Goal: Task Accomplishment & Management: Use online tool/utility

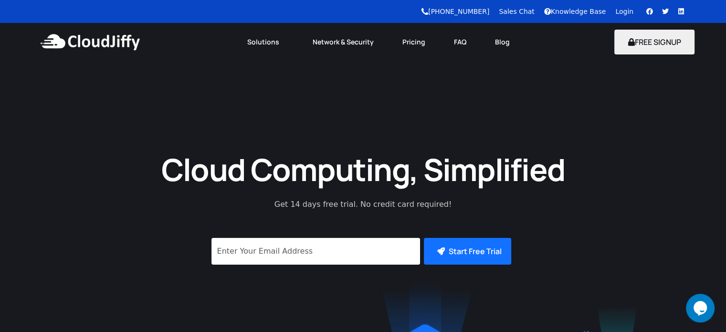
click at [632, 12] on link "Login" at bounding box center [624, 12] width 18 height 8
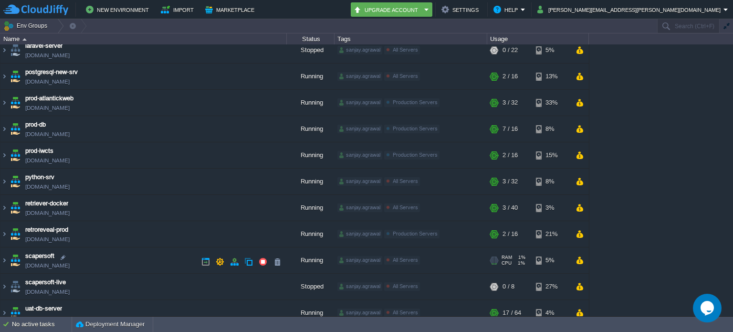
scroll to position [198, 0]
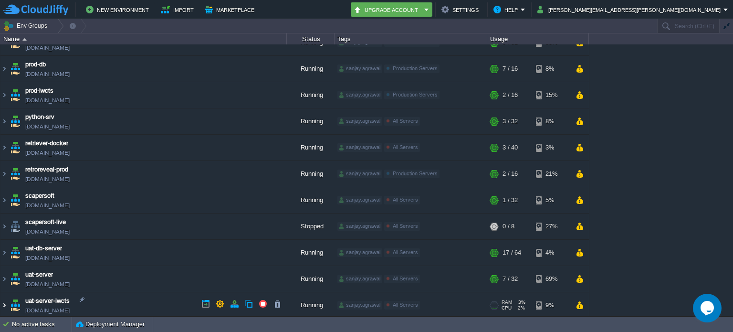
click at [4, 303] on img at bounding box center [4, 305] width 8 height 26
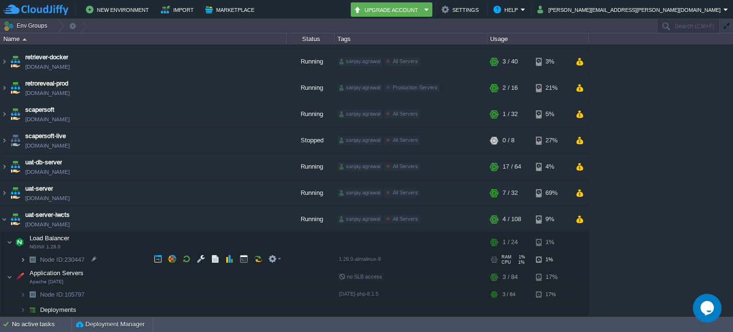
scroll to position [283, 0]
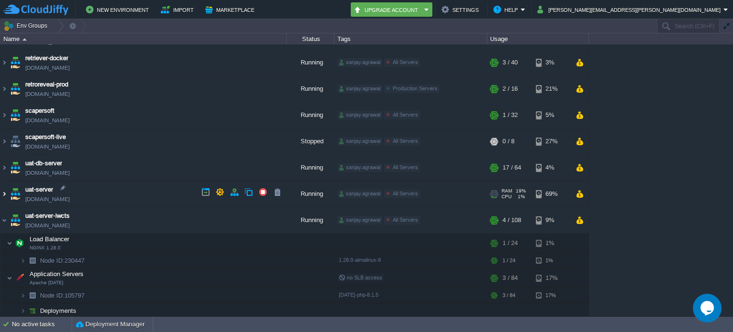
click at [7, 193] on img at bounding box center [4, 194] width 8 height 26
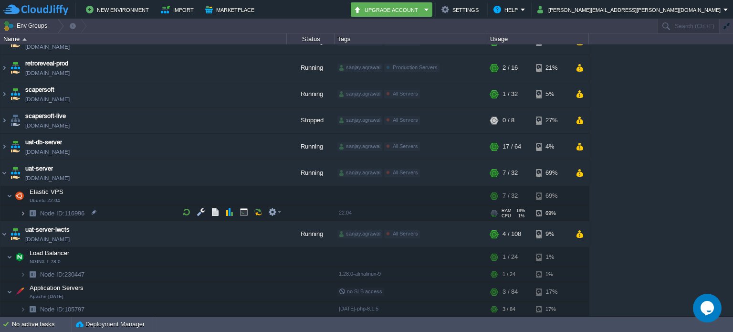
scroll to position [318, 0]
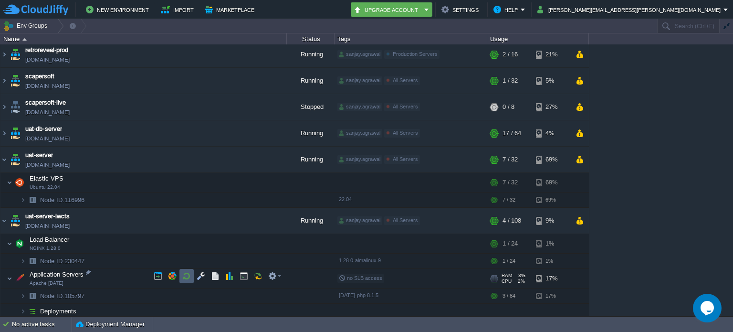
click at [185, 271] on button "button" at bounding box center [186, 275] width 9 height 9
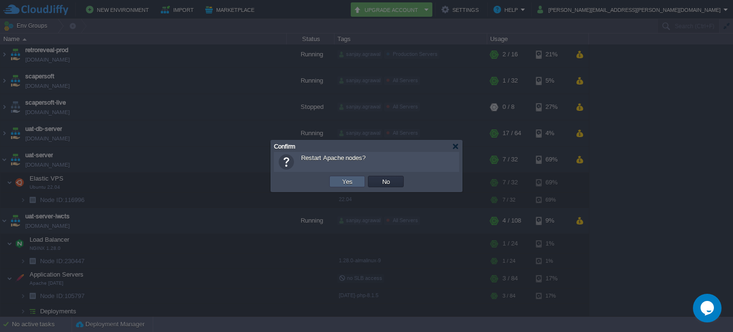
click at [333, 183] on td "Yes" at bounding box center [347, 181] width 36 height 11
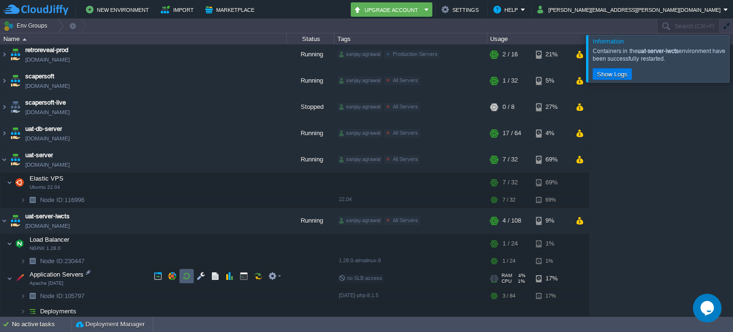
click at [183, 273] on button "button" at bounding box center [186, 275] width 9 height 9
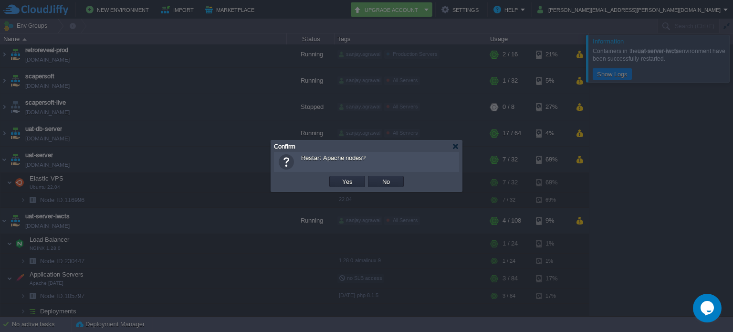
click at [344, 181] on button "Yes" at bounding box center [347, 181] width 16 height 9
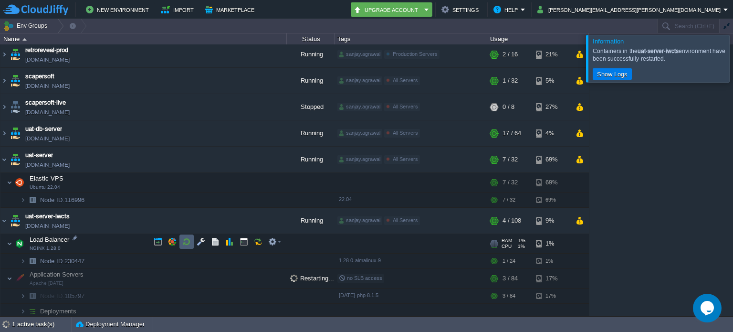
click at [187, 241] on button "button" at bounding box center [186, 241] width 9 height 9
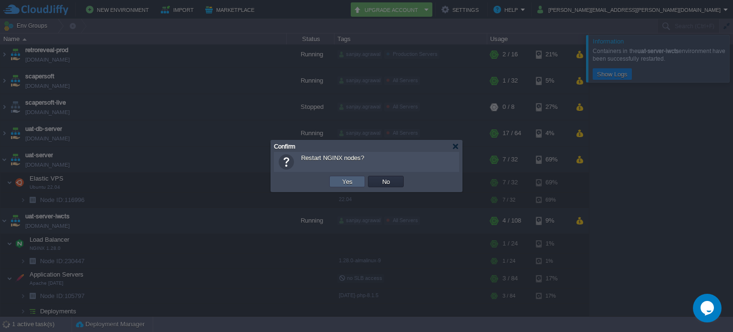
click at [336, 183] on td "Yes" at bounding box center [347, 181] width 36 height 11
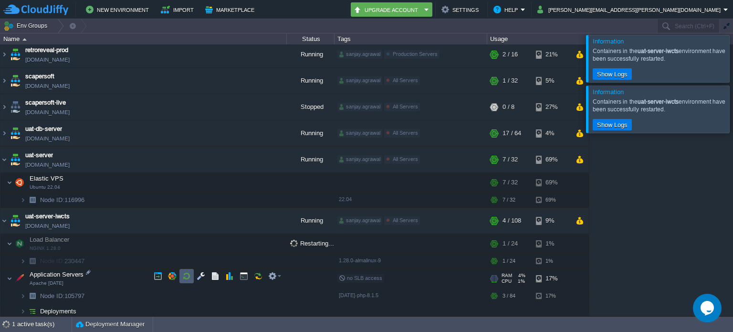
click at [185, 276] on button "button" at bounding box center [186, 275] width 9 height 9
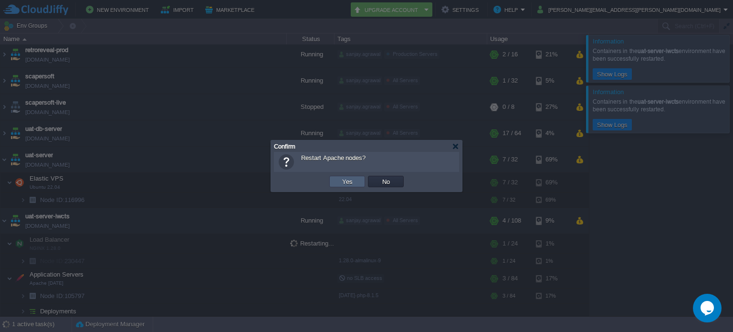
click at [338, 181] on td "Yes" at bounding box center [347, 181] width 36 height 11
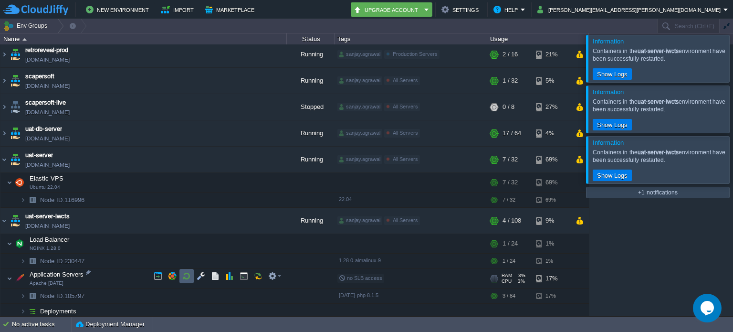
click at [185, 271] on td at bounding box center [186, 276] width 14 height 14
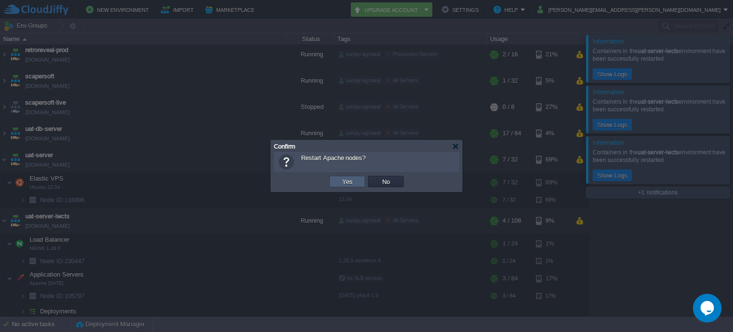
click at [341, 183] on button "Yes" at bounding box center [347, 181] width 16 height 9
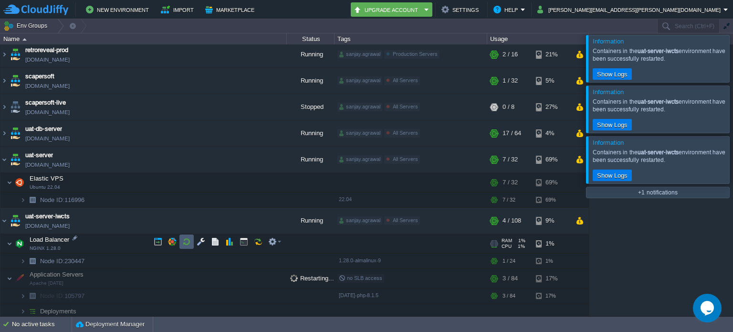
click at [184, 240] on button "button" at bounding box center [186, 241] width 9 height 9
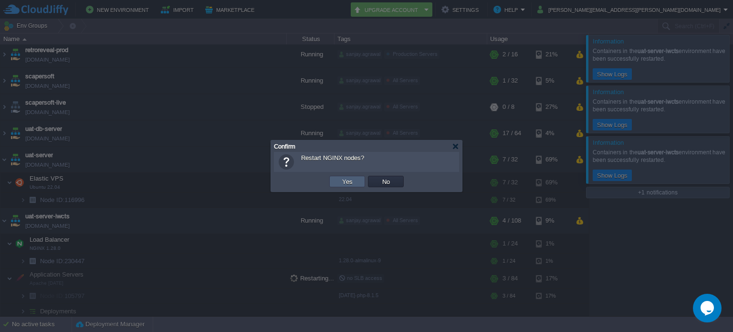
click at [346, 179] on button "Yes" at bounding box center [347, 181] width 16 height 9
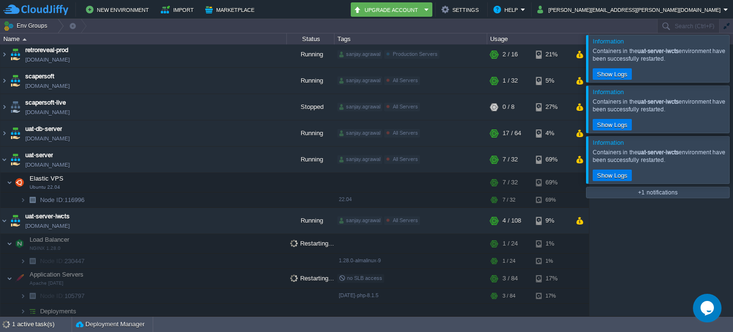
click at [732, 62] on div at bounding box center [744, 58] width 0 height 47
click at [732, 61] on div at bounding box center [744, 58] width 0 height 47
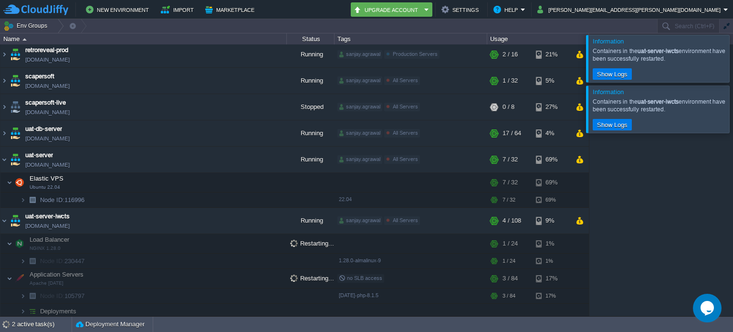
click at [732, 61] on div at bounding box center [744, 58] width 0 height 47
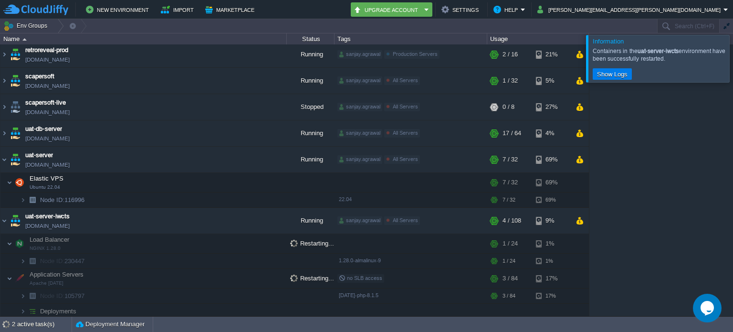
click at [732, 61] on div at bounding box center [744, 58] width 0 height 47
click at [732, 68] on div at bounding box center [744, 58] width 0 height 47
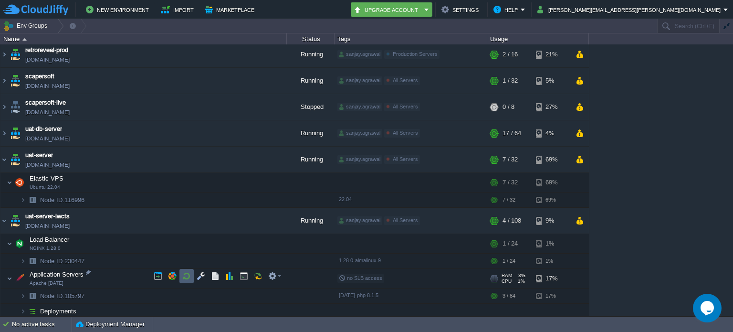
click at [187, 273] on button "button" at bounding box center [186, 275] width 9 height 9
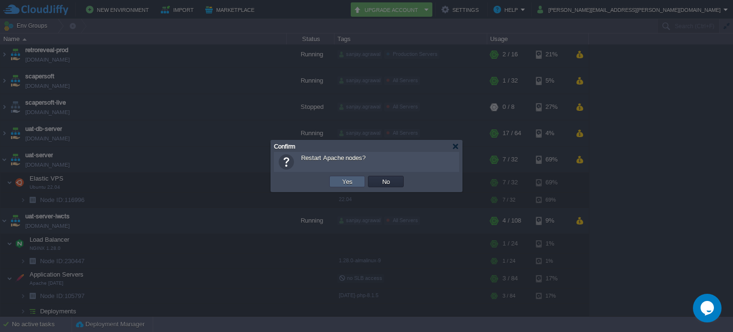
click at [347, 180] on button "Yes" at bounding box center [347, 181] width 16 height 9
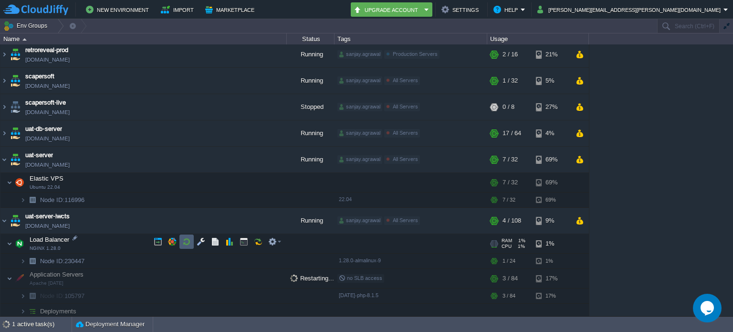
click at [185, 240] on button "button" at bounding box center [186, 241] width 9 height 9
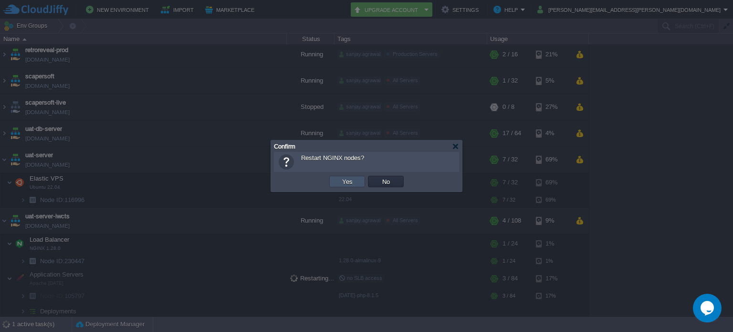
click at [342, 180] on button "Yes" at bounding box center [347, 181] width 16 height 9
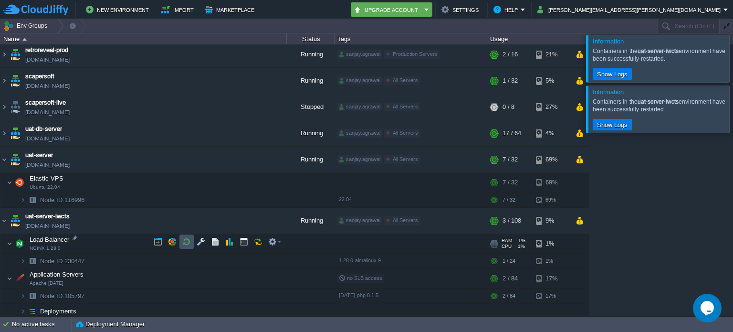
click at [187, 237] on button "button" at bounding box center [186, 241] width 9 height 9
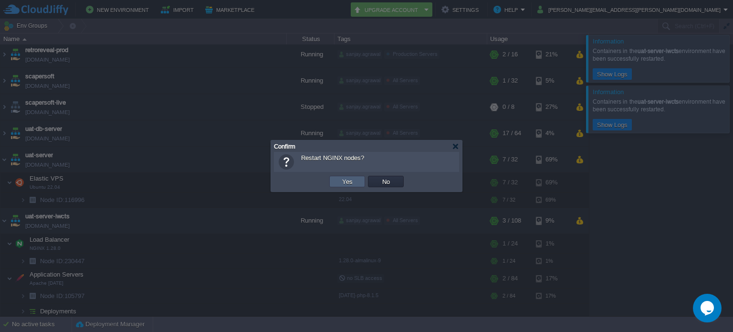
drag, startPoint x: 338, startPoint y: 181, endPoint x: 335, endPoint y: 187, distance: 5.8
click at [338, 181] on td "Yes" at bounding box center [347, 181] width 36 height 11
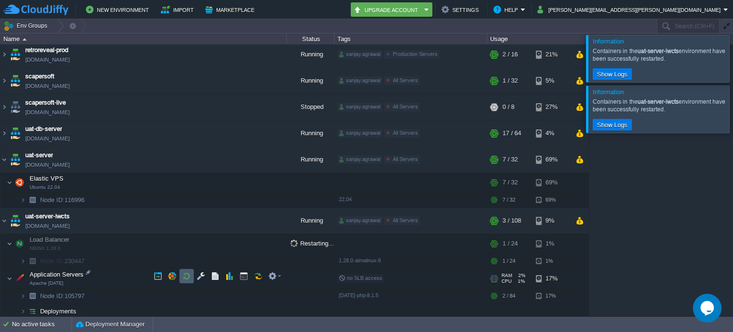
click at [190, 272] on button "button" at bounding box center [186, 275] width 9 height 9
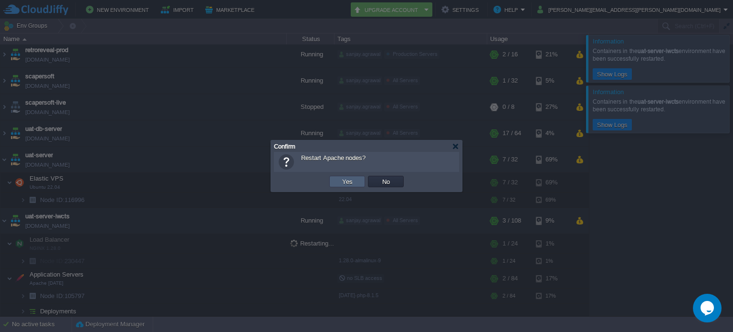
click at [344, 179] on button "Yes" at bounding box center [347, 181] width 16 height 9
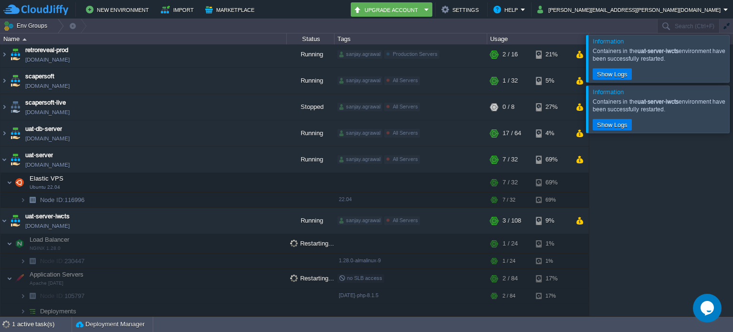
click at [732, 53] on div at bounding box center [744, 58] width 0 height 47
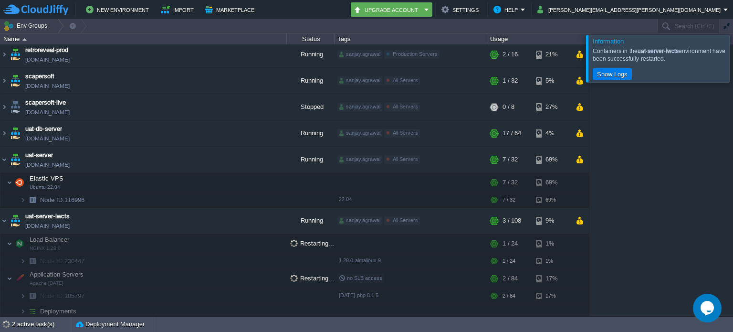
click at [732, 53] on div at bounding box center [744, 58] width 0 height 47
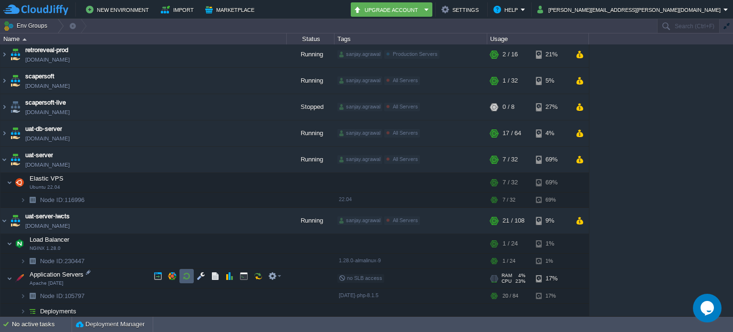
click at [185, 274] on button "button" at bounding box center [186, 275] width 9 height 9
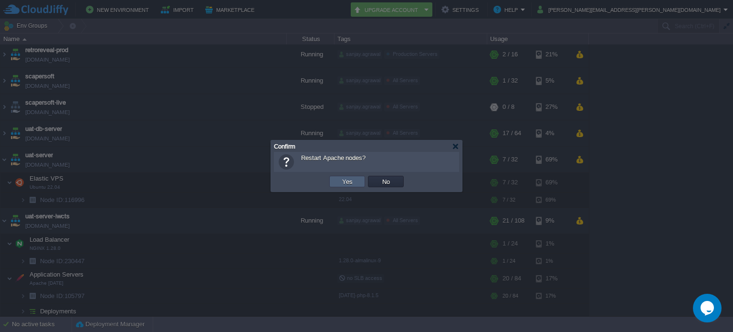
click at [336, 179] on td "Yes" at bounding box center [347, 181] width 36 height 11
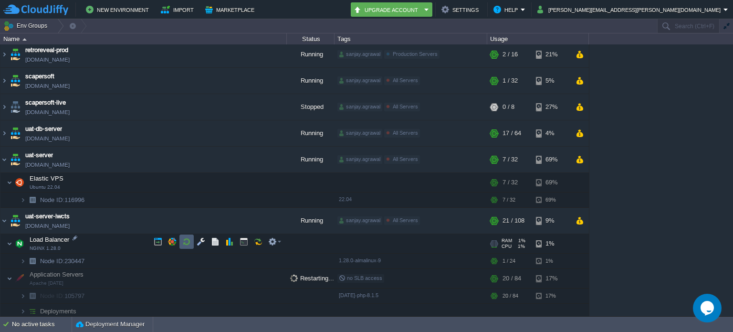
click at [186, 242] on button "button" at bounding box center [186, 241] width 9 height 9
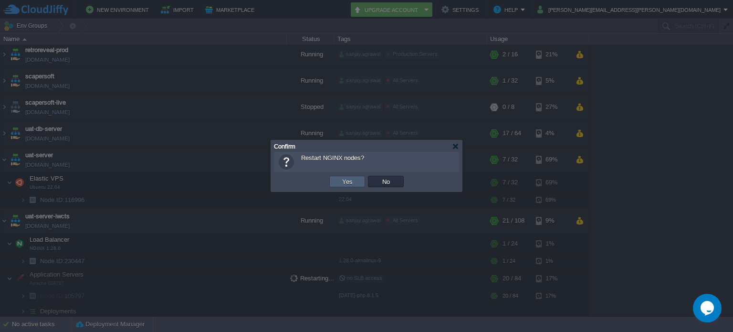
click at [333, 177] on td "Yes" at bounding box center [347, 181] width 36 height 11
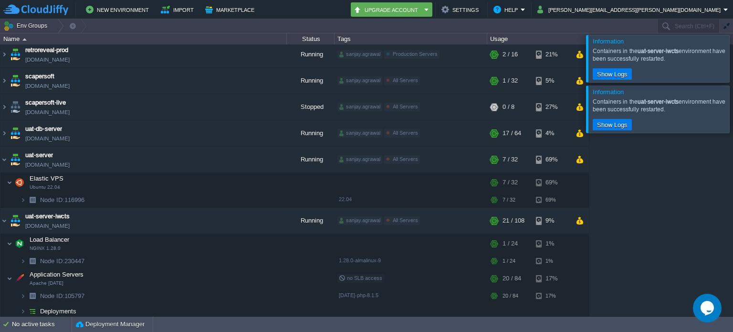
click at [732, 63] on div at bounding box center [744, 58] width 0 height 47
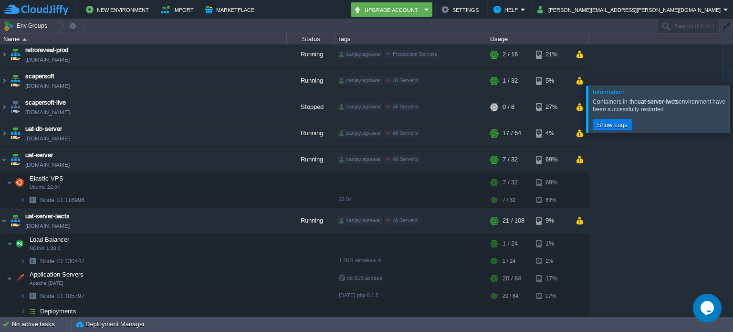
click at [732, 85] on div at bounding box center [744, 108] width 0 height 47
